Goal: Use online tool/utility: Utilize a website feature to perform a specific function

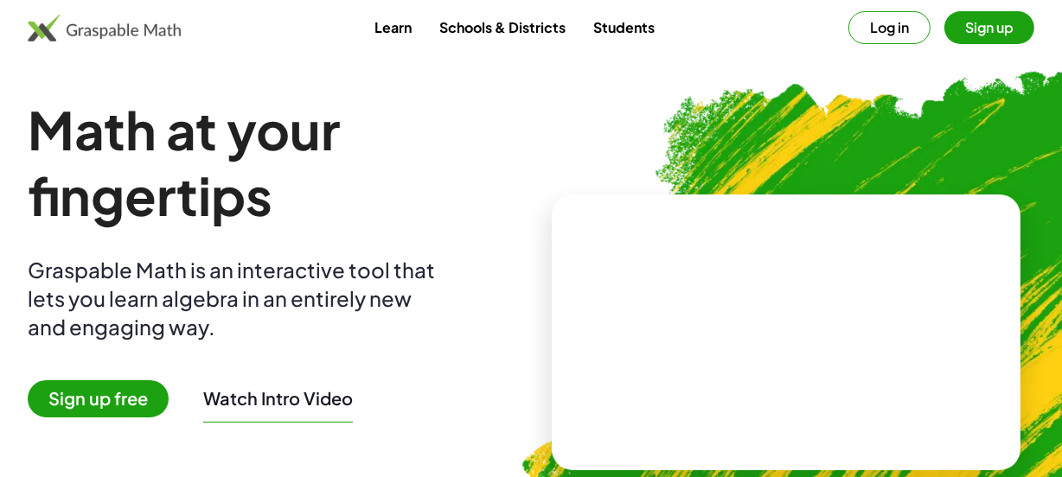
click at [107, 394] on span "Sign up free" at bounding box center [98, 398] width 141 height 37
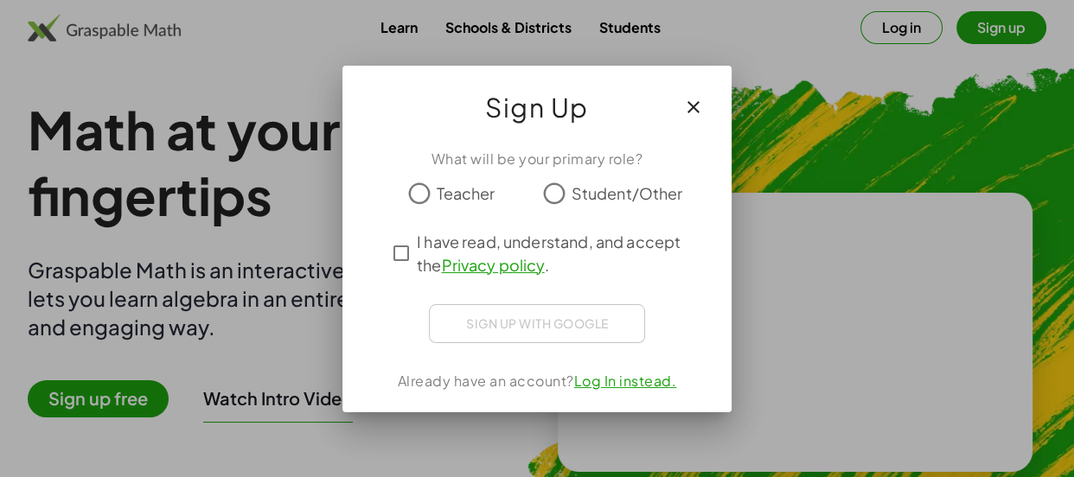
click at [580, 189] on span "Student/Other" at bounding box center [628, 193] width 112 height 23
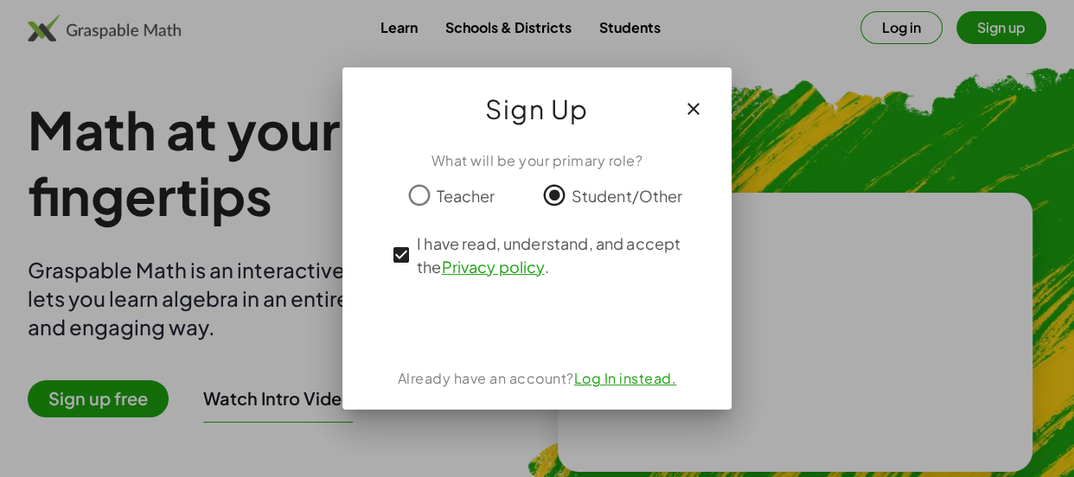
click at [624, 381] on link "Log In instead." at bounding box center [625, 378] width 103 height 18
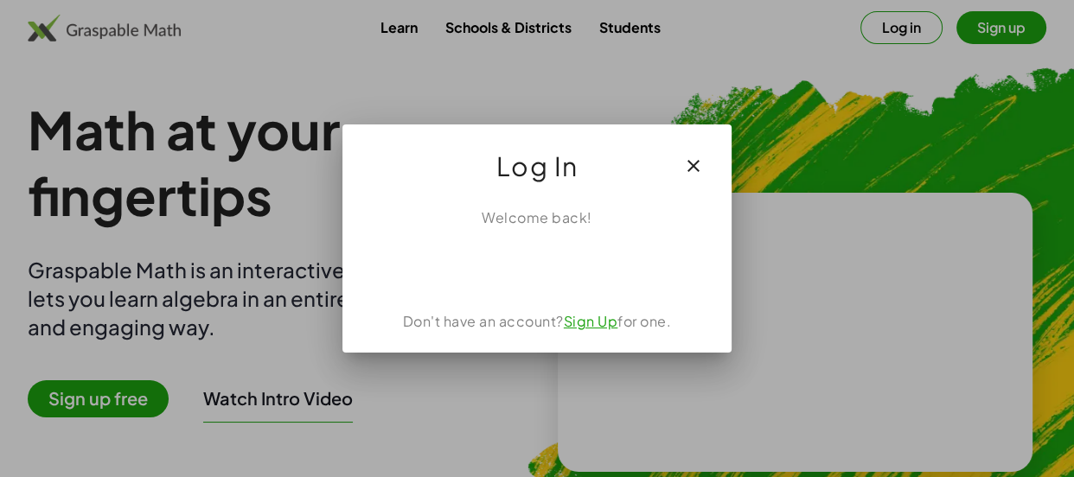
click at [595, 318] on link "Sign Up" at bounding box center [591, 321] width 54 height 18
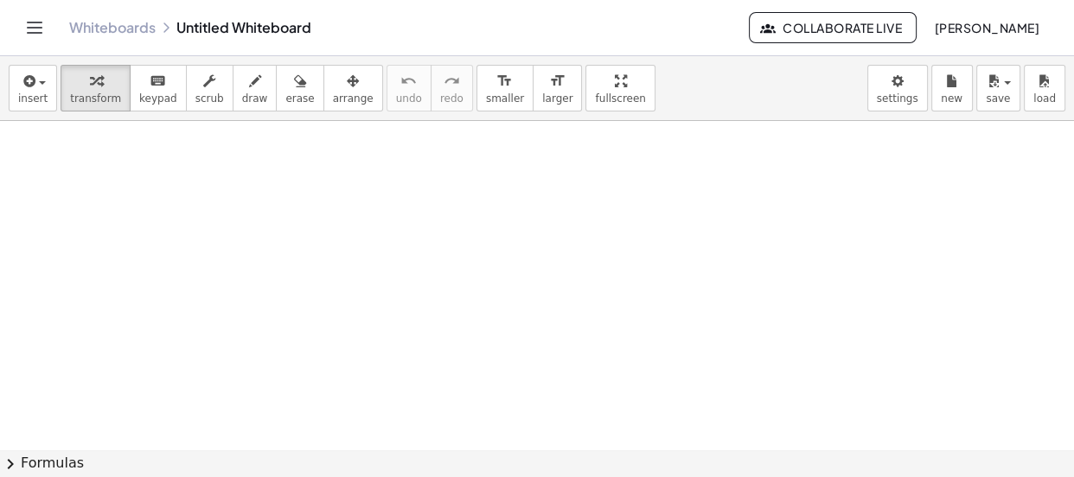
scroll to position [157, 0]
click at [100, 95] on span "transform" at bounding box center [95, 99] width 51 height 12
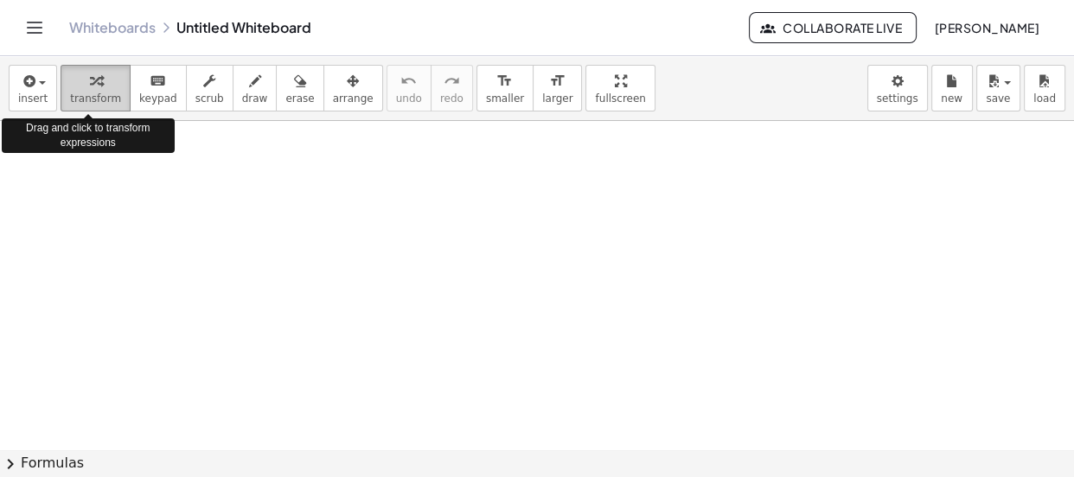
click at [101, 79] on div "button" at bounding box center [95, 80] width 51 height 21
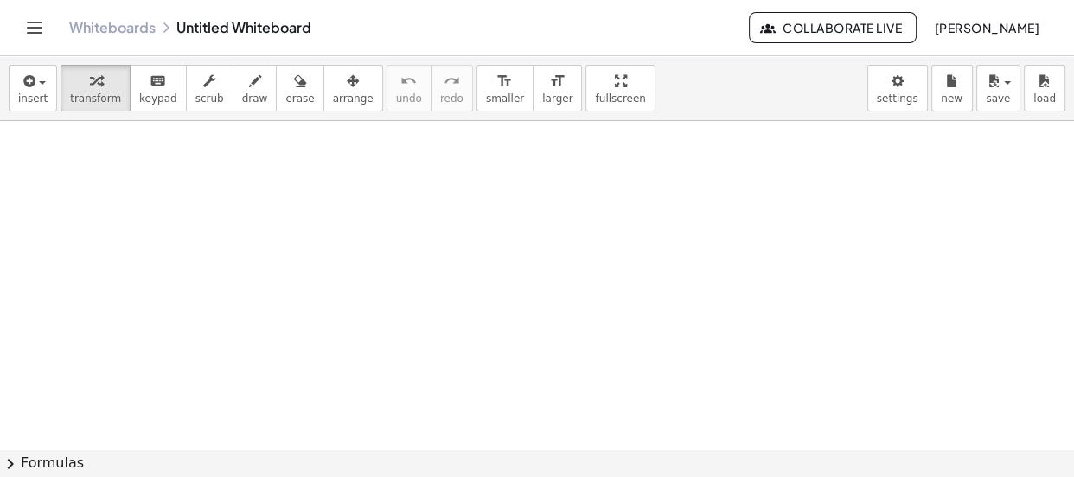
drag, startPoint x: 351, startPoint y: 210, endPoint x: 361, endPoint y: 215, distance: 11.6
click at [352, 210] on div at bounding box center [537, 350] width 1074 height 770
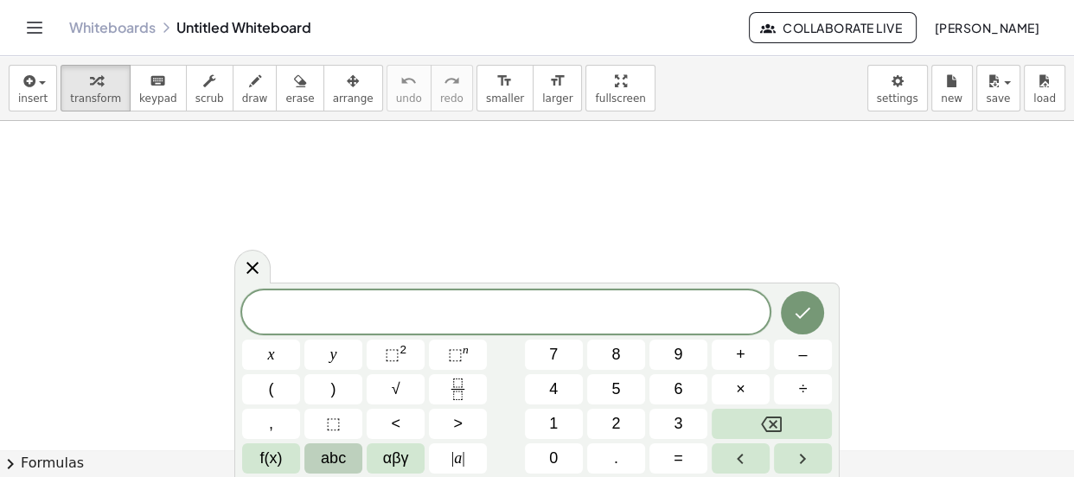
click at [326, 463] on span "abc" at bounding box center [333, 458] width 25 height 23
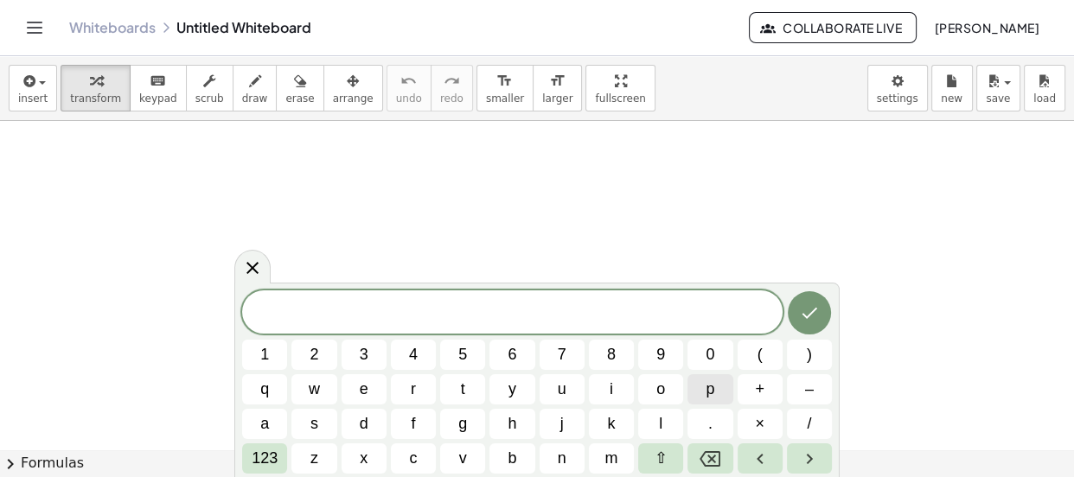
click at [694, 395] on button "p" at bounding box center [709, 389] width 45 height 30
click at [769, 357] on button "(" at bounding box center [760, 355] width 45 height 30
click at [361, 454] on span "x" at bounding box center [364, 458] width 8 height 23
click at [803, 361] on button ")" at bounding box center [809, 355] width 45 height 30
click at [261, 450] on span "123" at bounding box center [265, 458] width 26 height 23
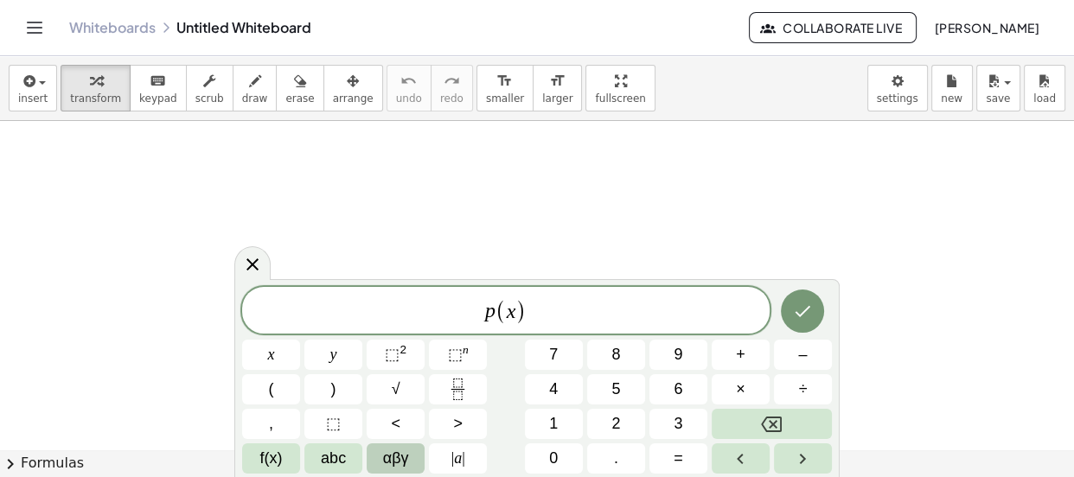
click at [387, 452] on span "αβγ" at bounding box center [396, 458] width 26 height 23
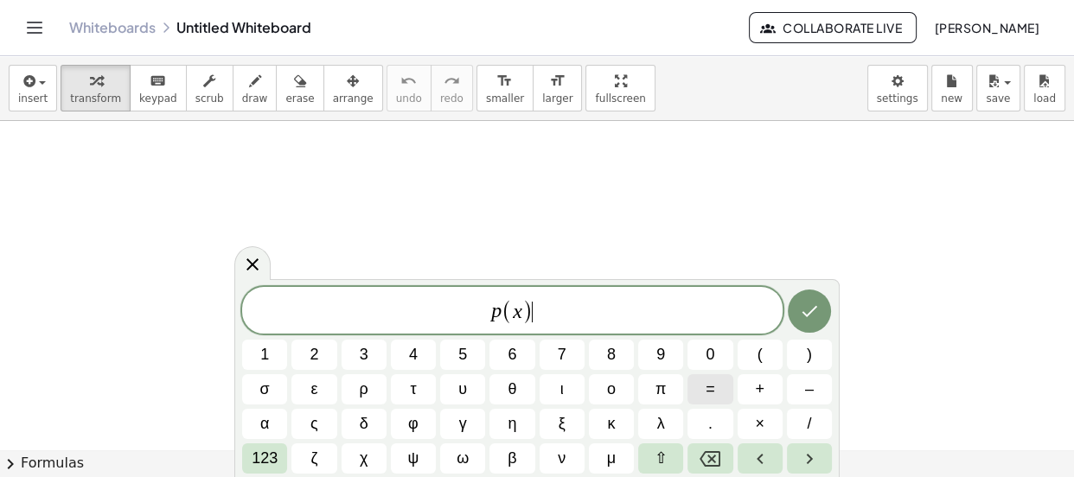
click at [715, 401] on button "=" at bounding box center [709, 389] width 45 height 30
click at [259, 463] on span "123" at bounding box center [265, 458] width 26 height 23
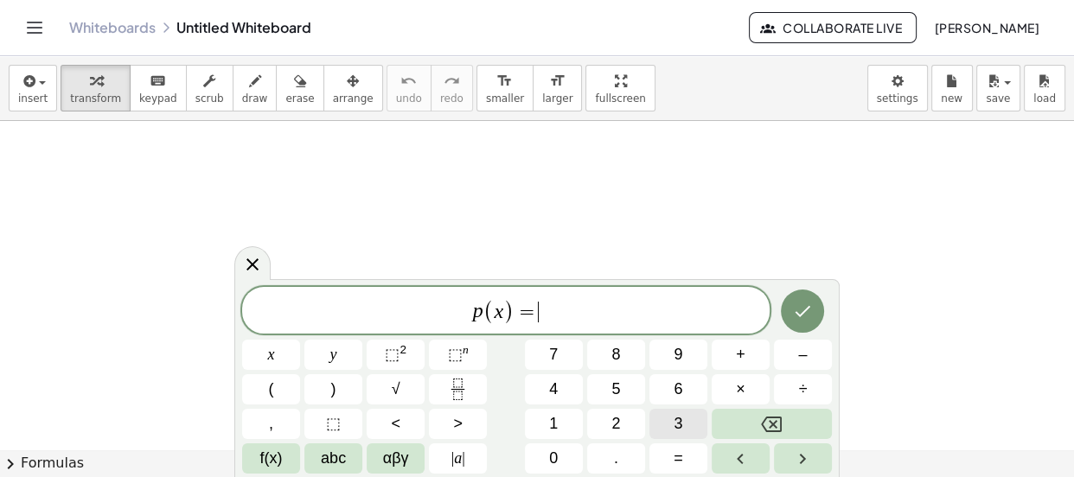
click at [693, 425] on button "3" at bounding box center [678, 424] width 58 height 30
click at [736, 385] on span "×" at bounding box center [741, 389] width 10 height 23
click at [764, 425] on icon "Backspace" at bounding box center [771, 425] width 21 height 16
click at [317, 451] on button "abc" at bounding box center [333, 459] width 58 height 30
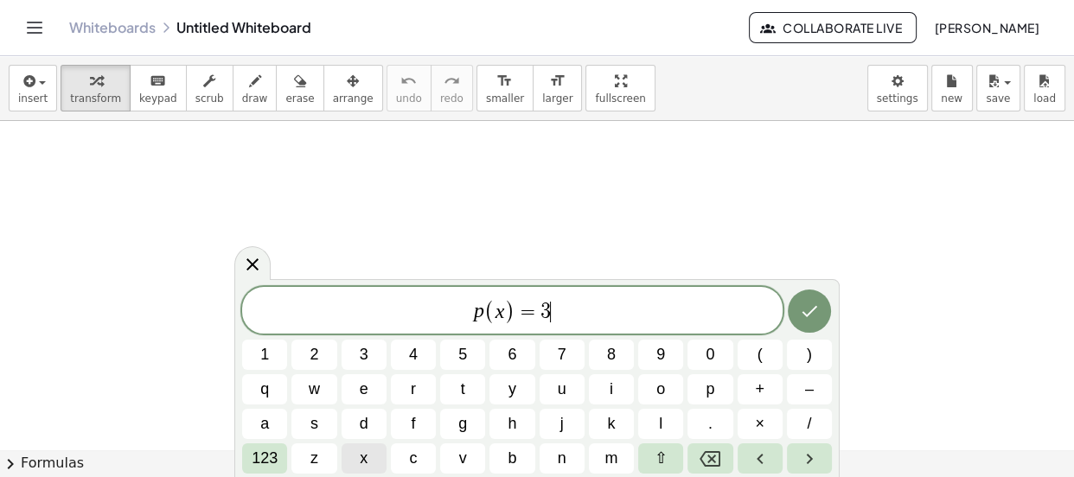
click at [371, 451] on button "x" at bounding box center [364, 459] width 45 height 30
click at [756, 391] on span "+" at bounding box center [760, 389] width 10 height 23
click at [265, 354] on span "1" at bounding box center [264, 354] width 9 height 23
click at [805, 308] on icon "Done" at bounding box center [809, 311] width 21 height 21
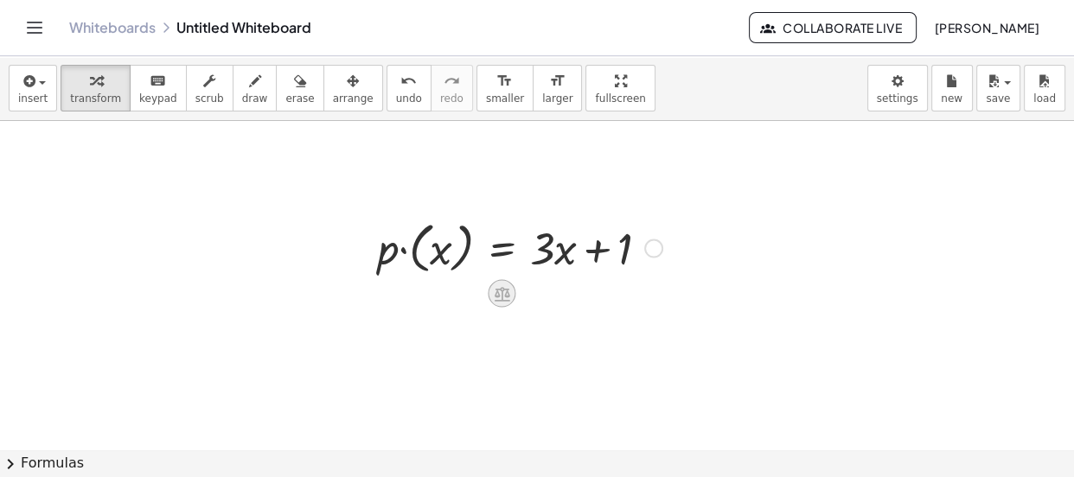
drag, startPoint x: 515, startPoint y: 294, endPoint x: 505, endPoint y: 296, distance: 10.5
click at [505, 296] on icon at bounding box center [503, 294] width 16 height 15
click at [464, 297] on span "−" at bounding box center [468, 294] width 10 height 25
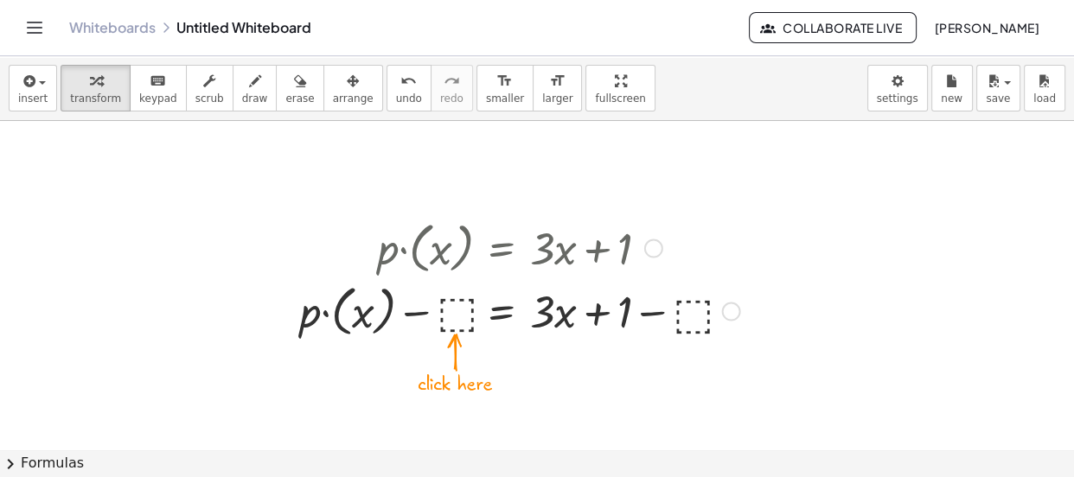
click at [465, 306] on div at bounding box center [519, 309] width 457 height 63
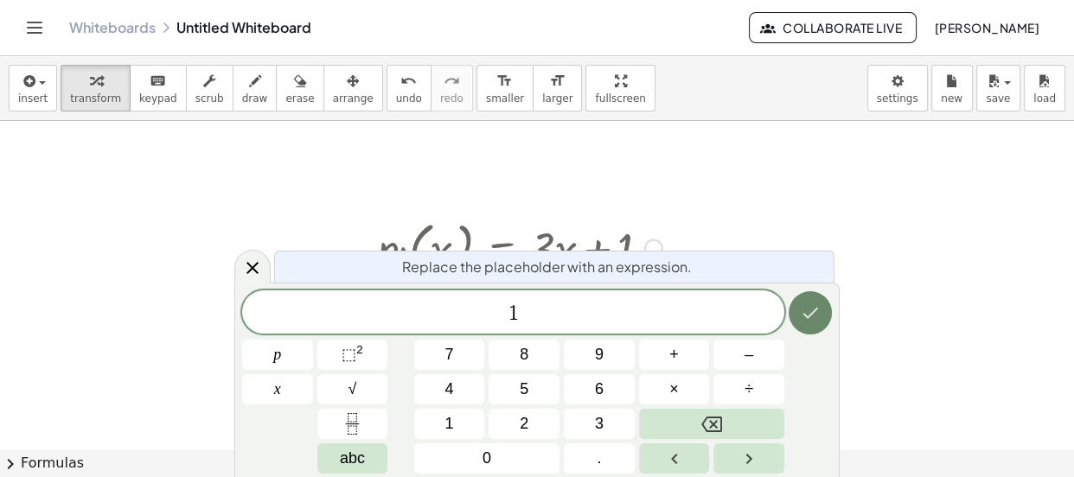
click at [815, 308] on icon "Done" at bounding box center [810, 313] width 21 height 21
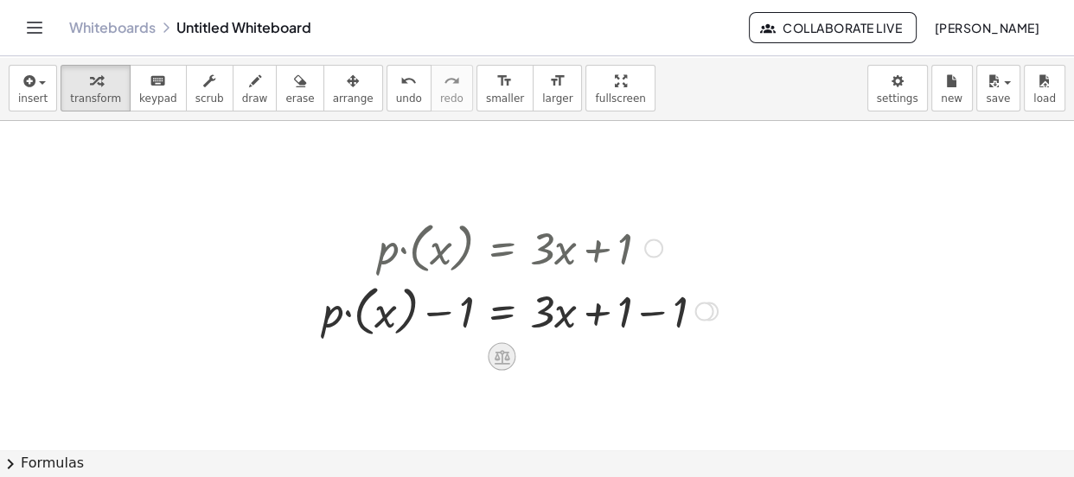
click at [509, 355] on icon at bounding box center [502, 357] width 18 height 18
click at [529, 357] on div "÷" at bounding box center [536, 357] width 28 height 28
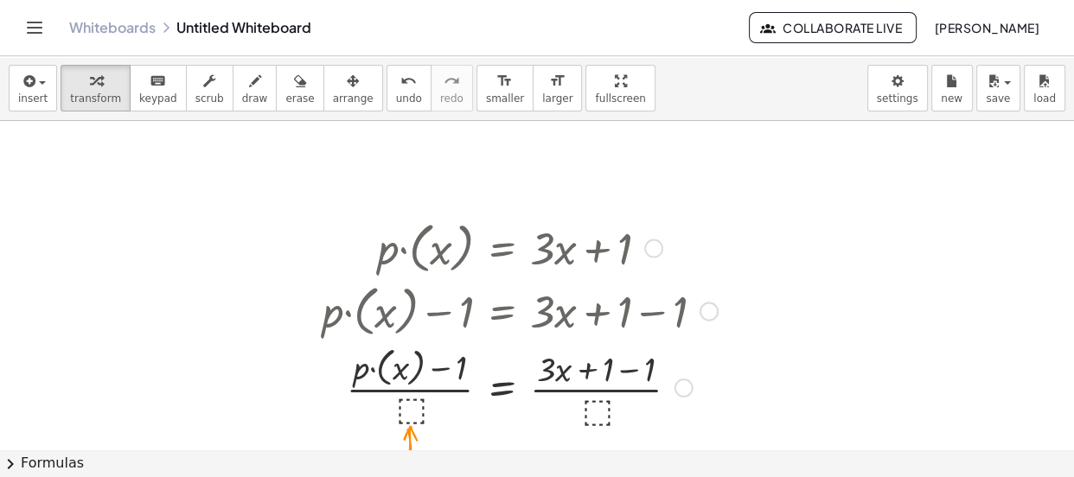
click at [416, 408] on div at bounding box center [520, 387] width 412 height 90
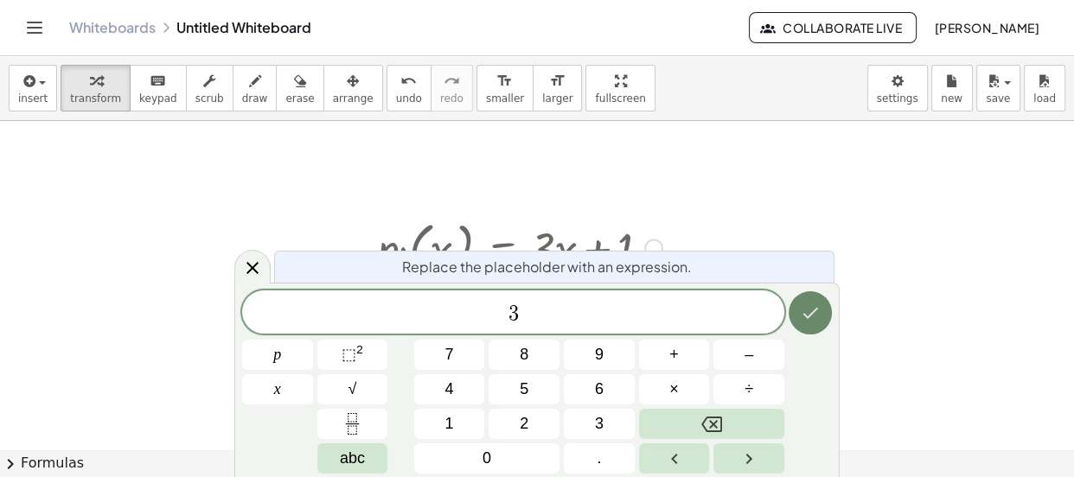
click at [813, 311] on icon "Done" at bounding box center [811, 313] width 16 height 11
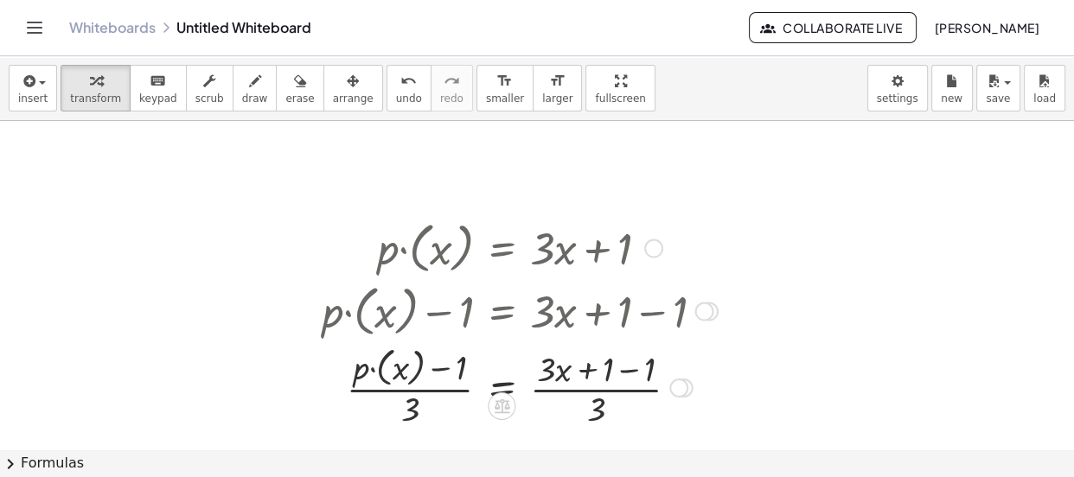
click at [677, 384] on div at bounding box center [678, 388] width 19 height 19
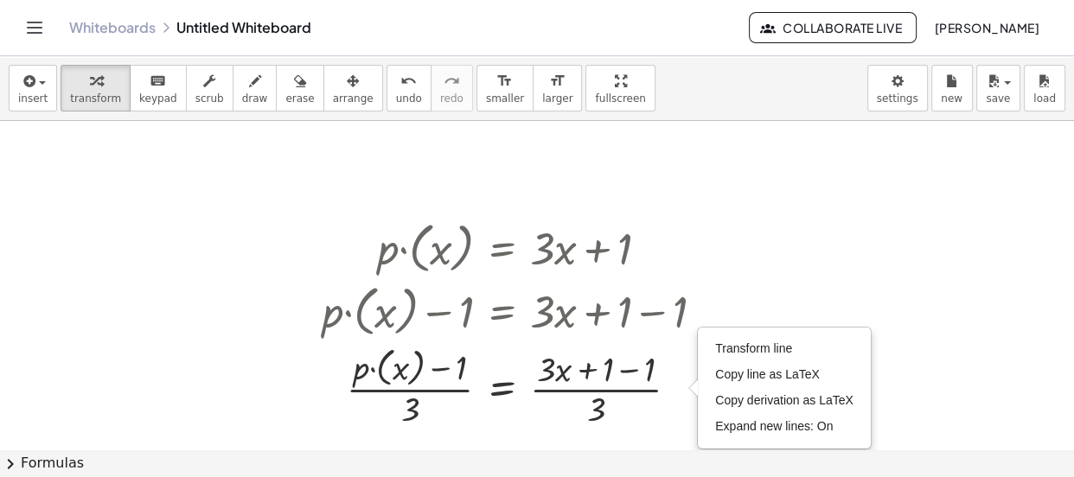
click at [767, 294] on div at bounding box center [537, 350] width 1074 height 770
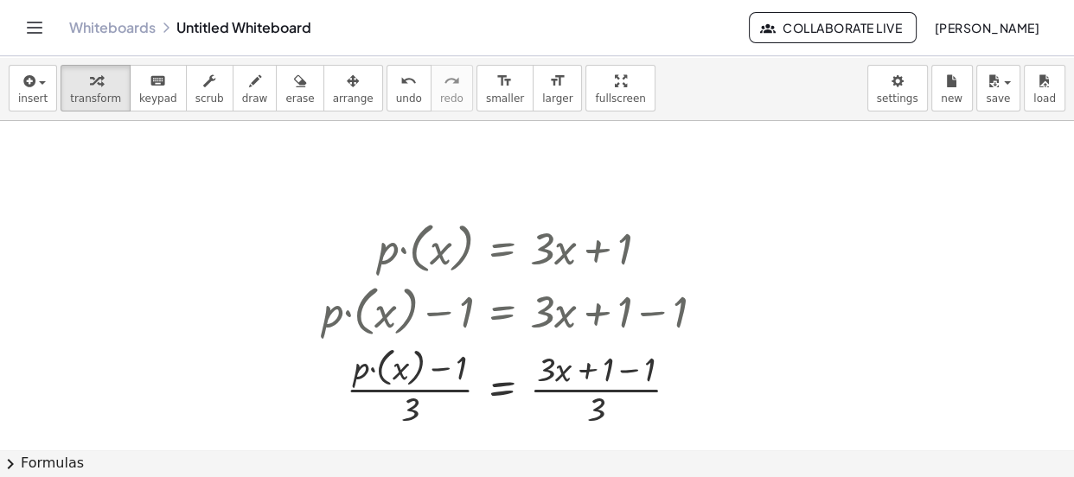
scroll to position [314, 0]
